Goal: Complete application form

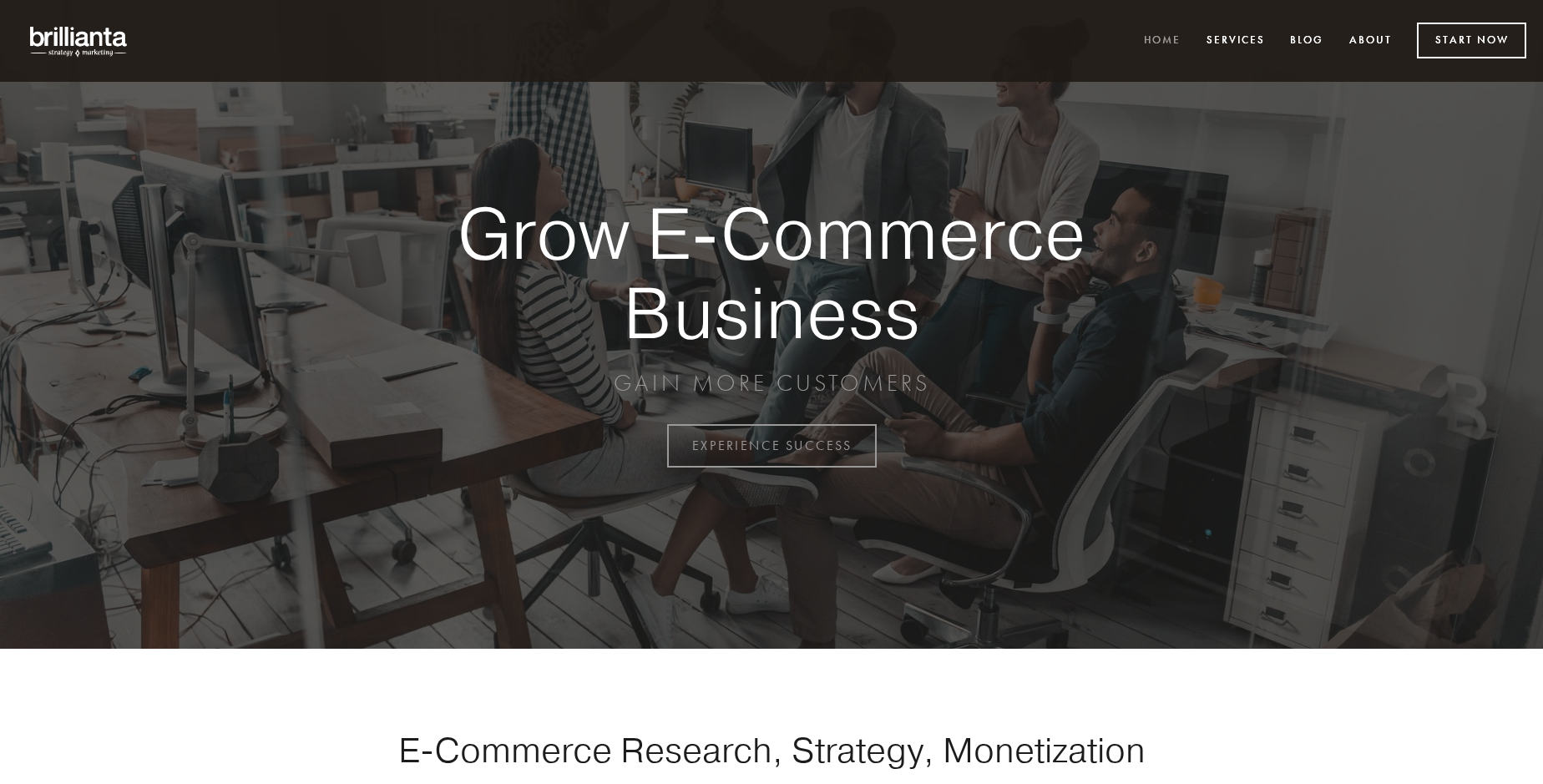
scroll to position [4375, 0]
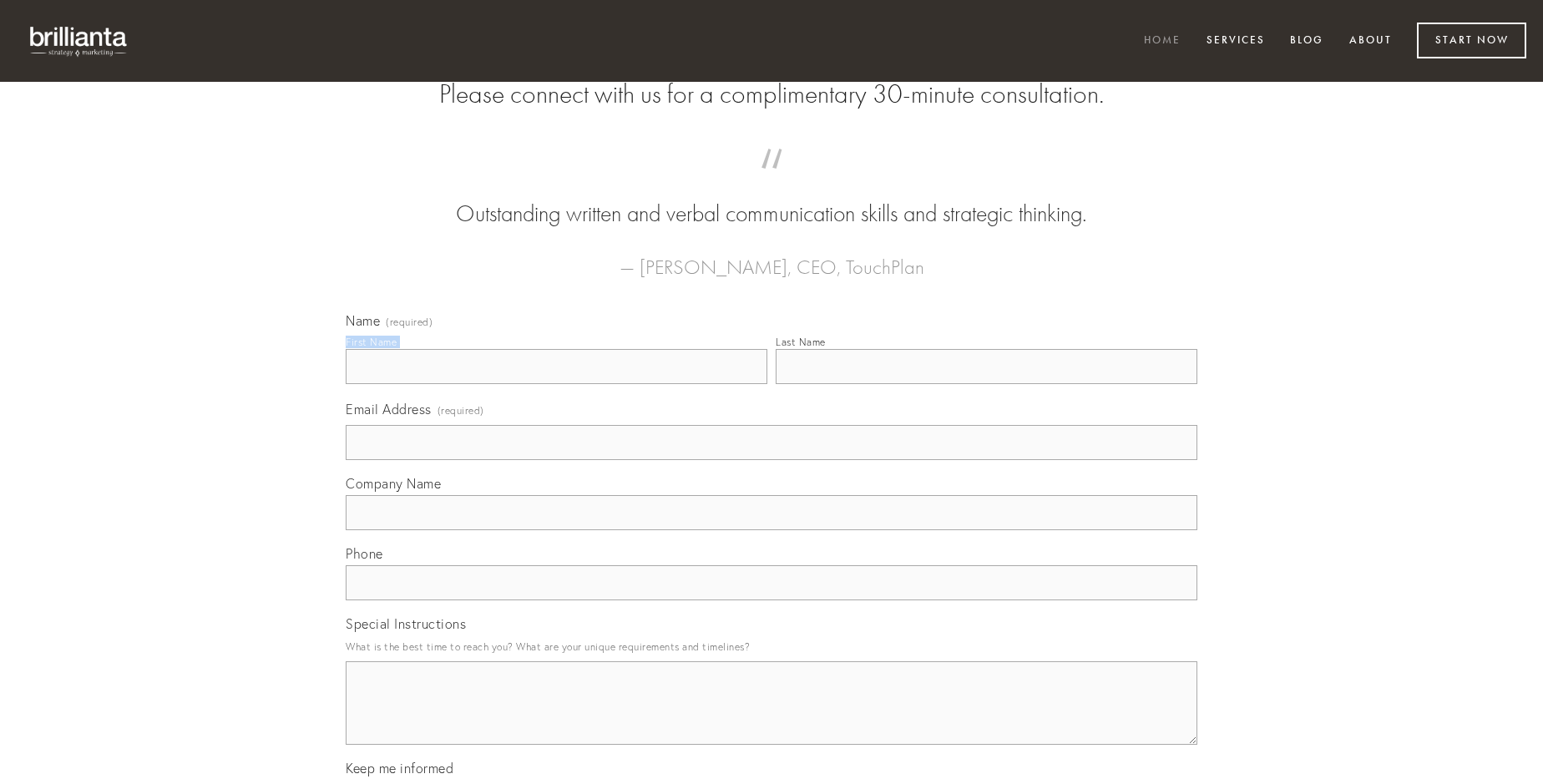
type input "[PERSON_NAME]"
click at [986, 384] on input "Last Name" at bounding box center [986, 366] width 422 height 35
type input "[PERSON_NAME]"
click at [772, 460] on input "Email Address (required)" at bounding box center [771, 442] width 852 height 35
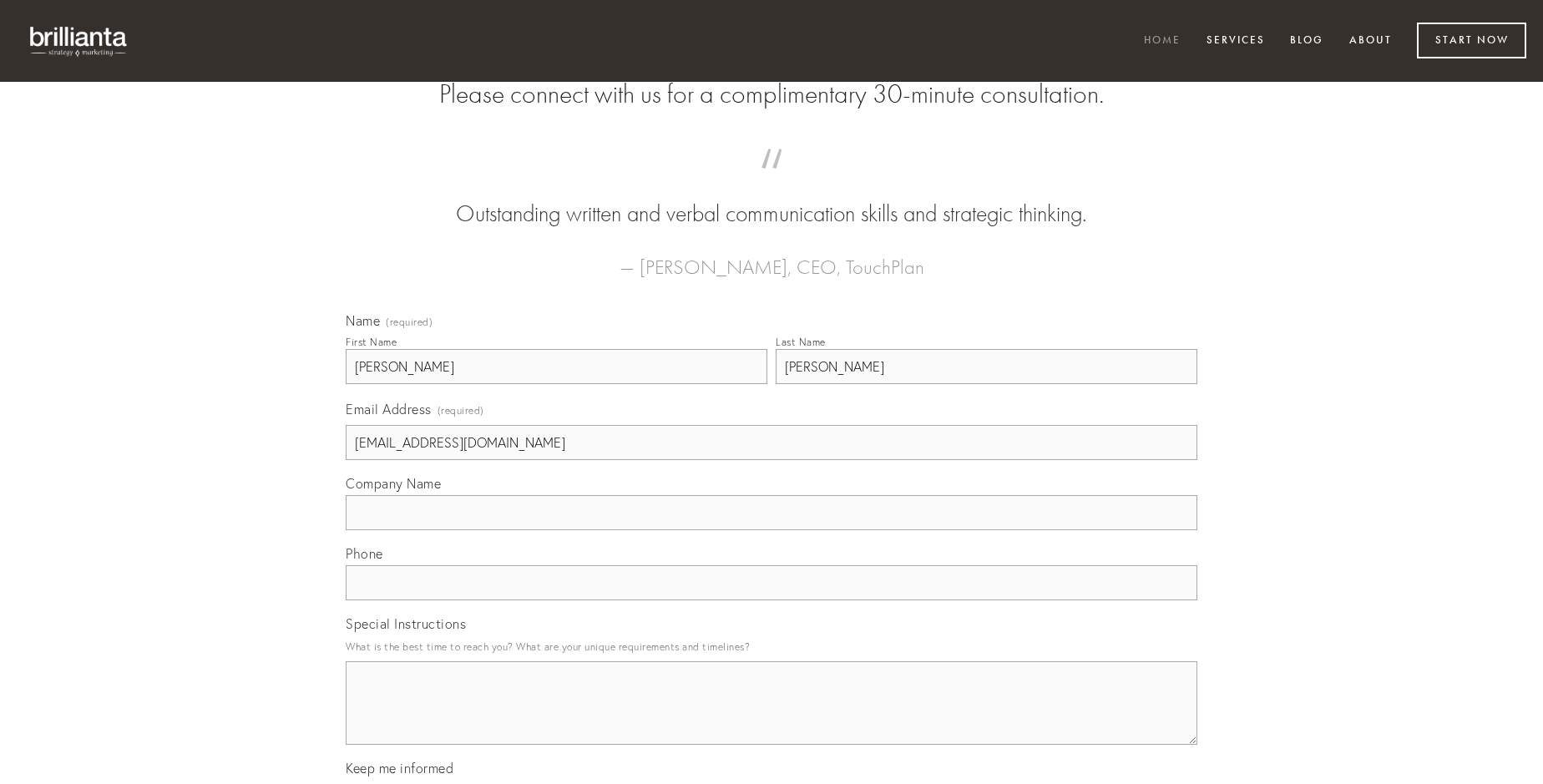
type input "[EMAIL_ADDRESS][DOMAIN_NAME]"
click at [772, 530] on input "Company Name" at bounding box center [771, 512] width 852 height 35
type input "vallum"
click at [772, 600] on input "text" at bounding box center [771, 582] width 852 height 35
click at [772, 718] on textarea "Special Instructions" at bounding box center [771, 703] width 852 height 83
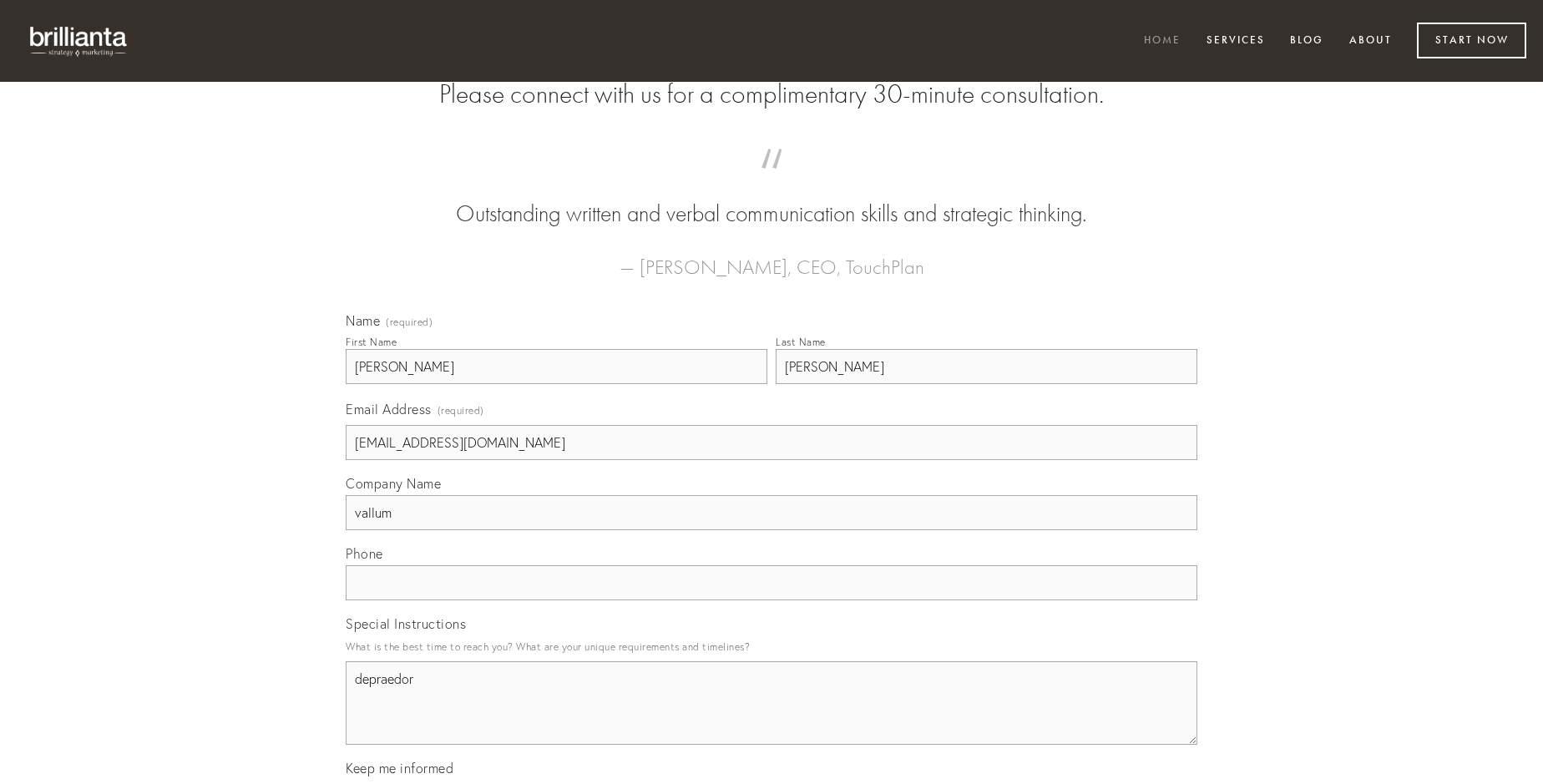
type textarea "depraedor"
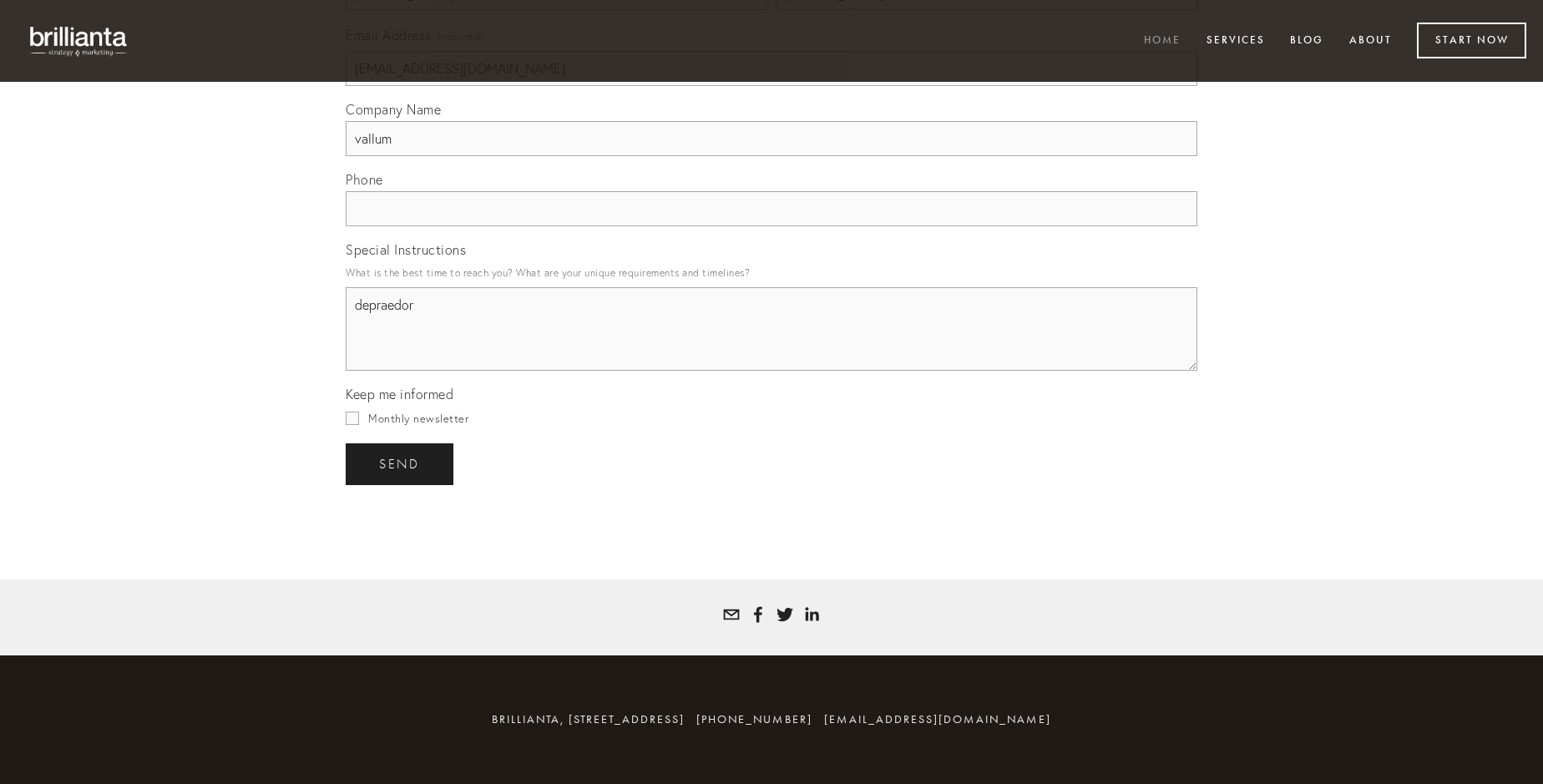
click at [401, 464] on span "send" at bounding box center [399, 464] width 41 height 15
